Goal: Obtain resource: Obtain resource

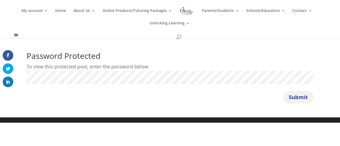
click at [296, 96] on button "Submit" at bounding box center [298, 97] width 30 height 13
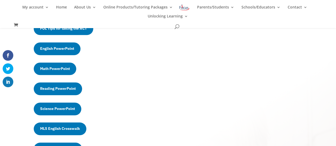
scroll to position [182, 0]
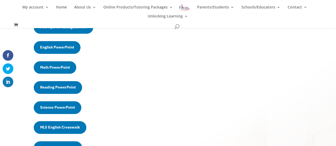
click at [57, 66] on link "Math PowerPoint" at bounding box center [55, 67] width 42 height 13
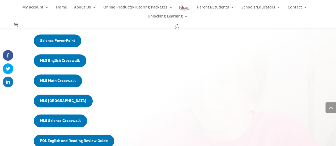
scroll to position [250, 0]
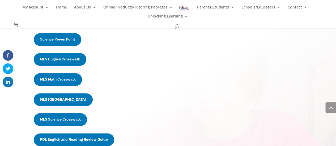
click at [72, 83] on link "MLS Math Crosswalk" at bounding box center [58, 79] width 48 height 13
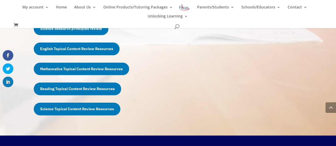
scroll to position [483, 0]
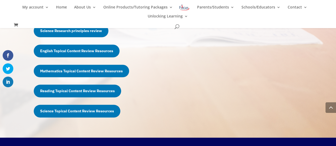
click at [118, 71] on link "Mathematics Topical Content Review Resources" at bounding box center [81, 71] width 95 height 13
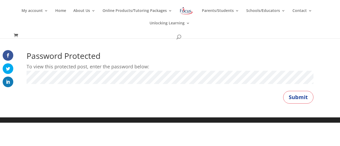
click at [283, 91] on button "Submit" at bounding box center [298, 97] width 30 height 13
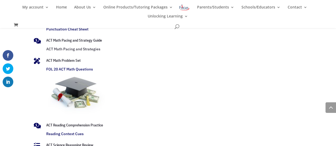
scroll to position [1140, 0]
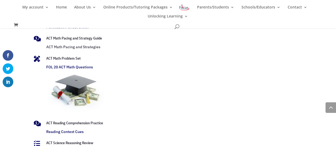
click at [89, 67] on link "FOL 20 ACT Math Questions" at bounding box center [69, 67] width 47 height 5
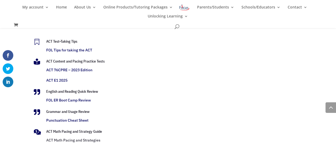
scroll to position [1046, 0]
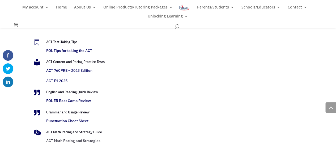
click at [63, 81] on link "ACT E1 2025" at bounding box center [56, 81] width 21 height 5
